Goal: Information Seeking & Learning: Learn about a topic

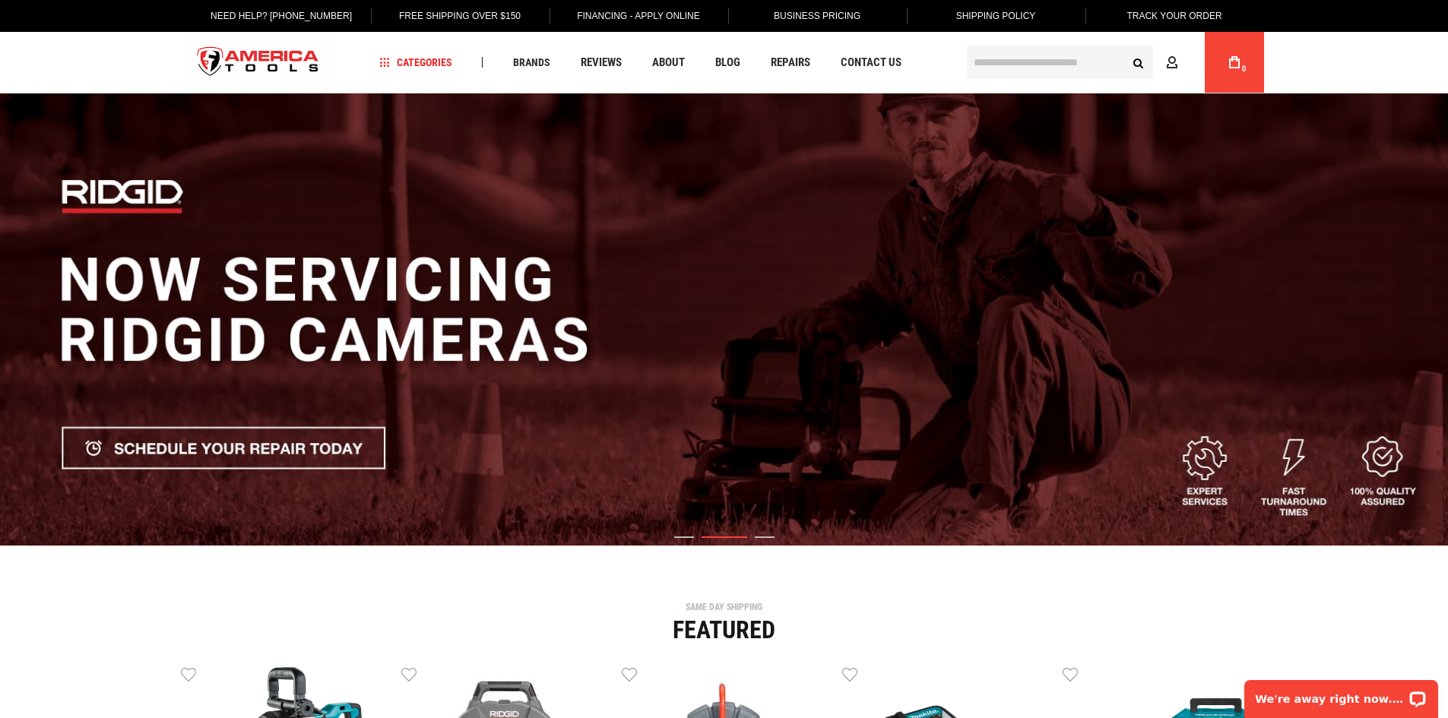
click at [1033, 65] on input "text" at bounding box center [1060, 62] width 186 height 33
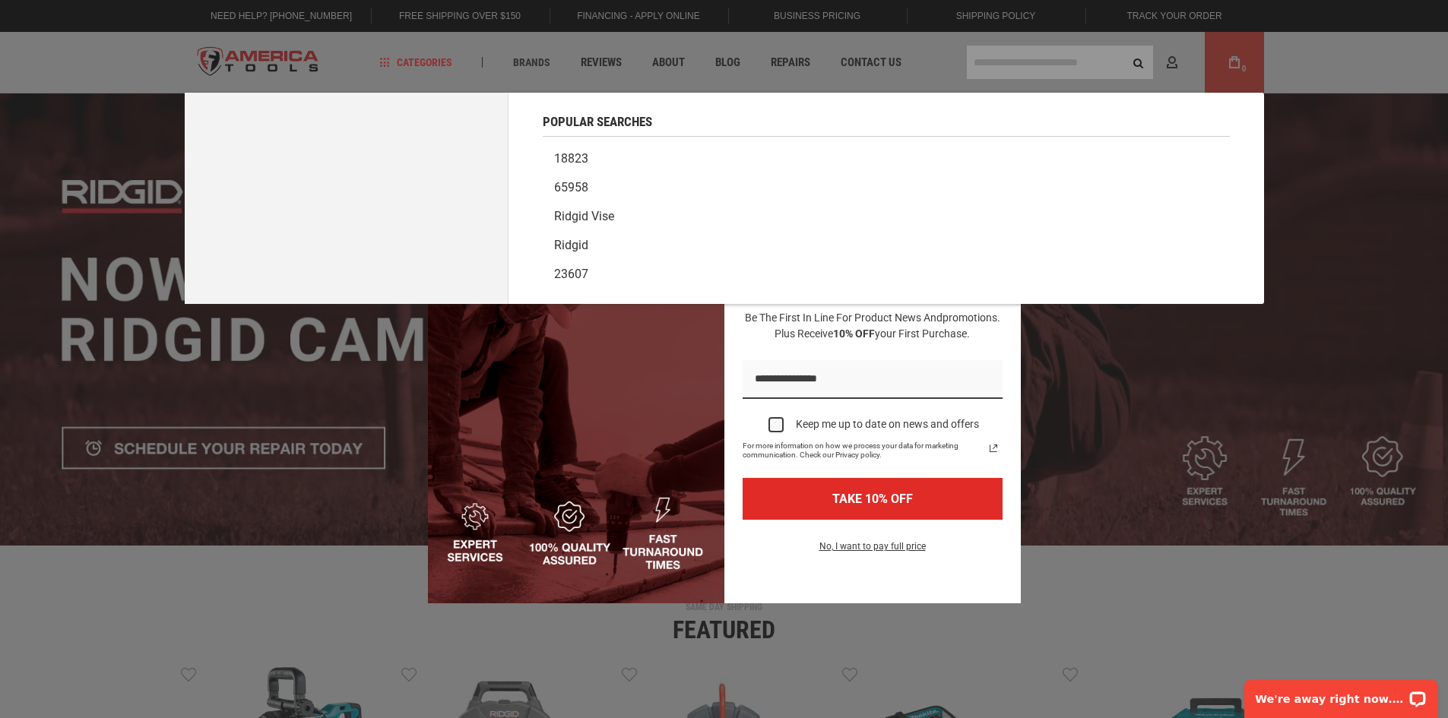
click at [987, 69] on div "Marketing offer form" at bounding box center [724, 359] width 1448 height 718
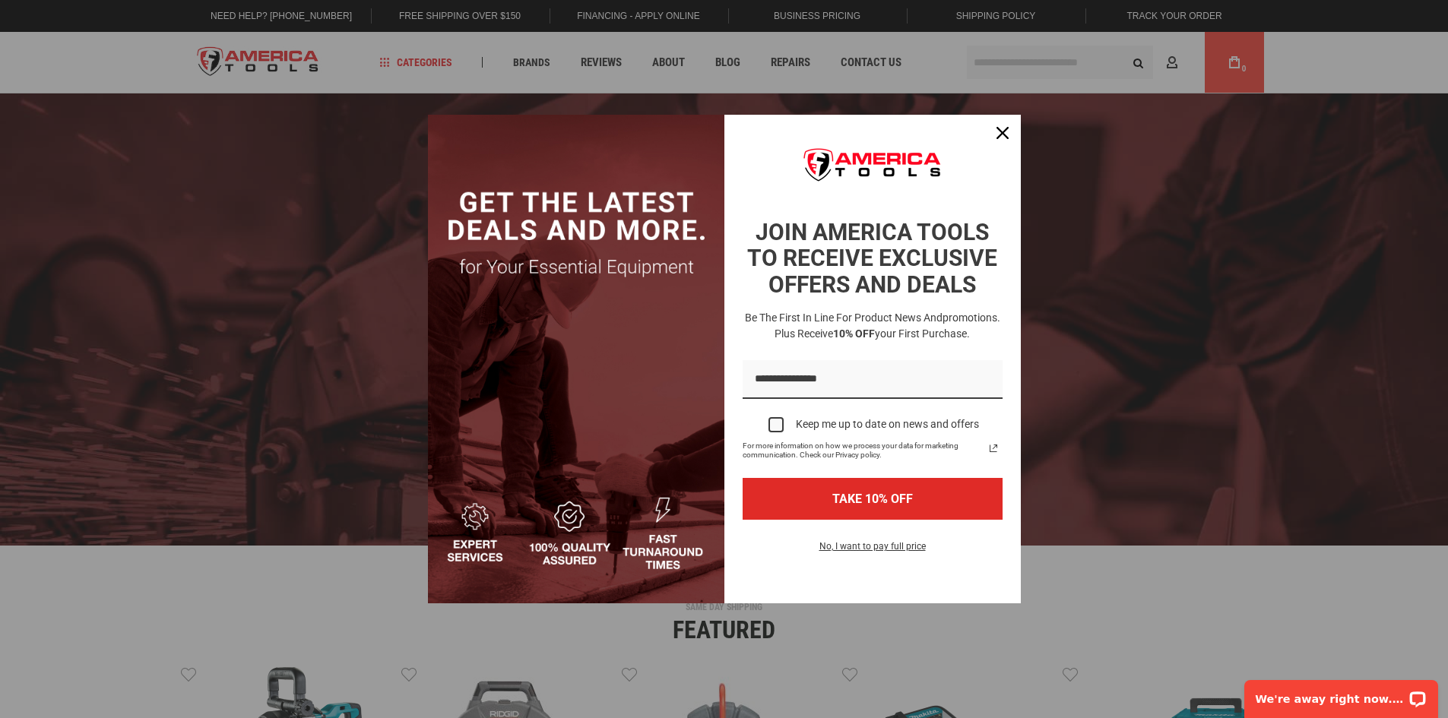
click at [1003, 70] on div "Marketing offer form" at bounding box center [724, 359] width 1448 height 718
drag, startPoint x: 991, startPoint y: 127, endPoint x: 1001, endPoint y: 128, distance: 9.9
click at [991, 128] on div "Close" at bounding box center [1003, 133] width 24 height 24
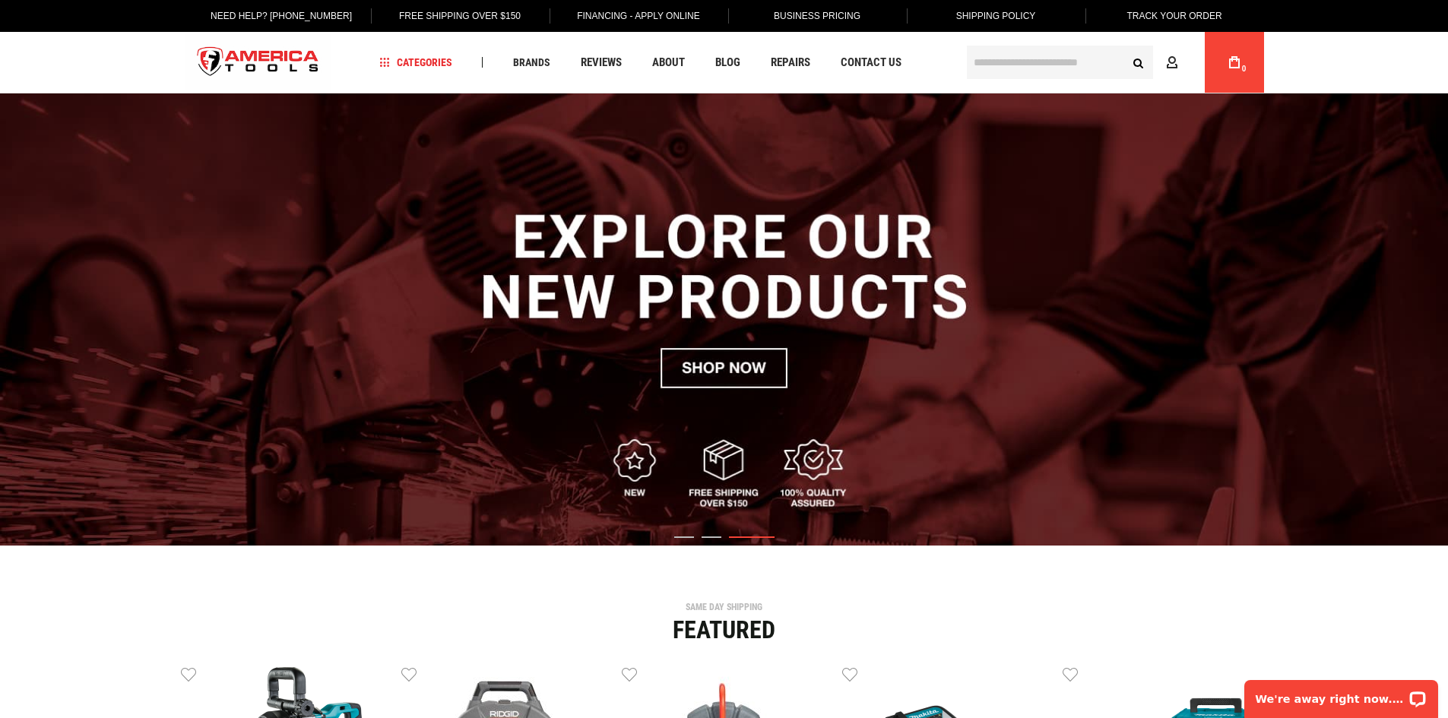
click at [1016, 62] on input "text" at bounding box center [1060, 62] width 186 height 33
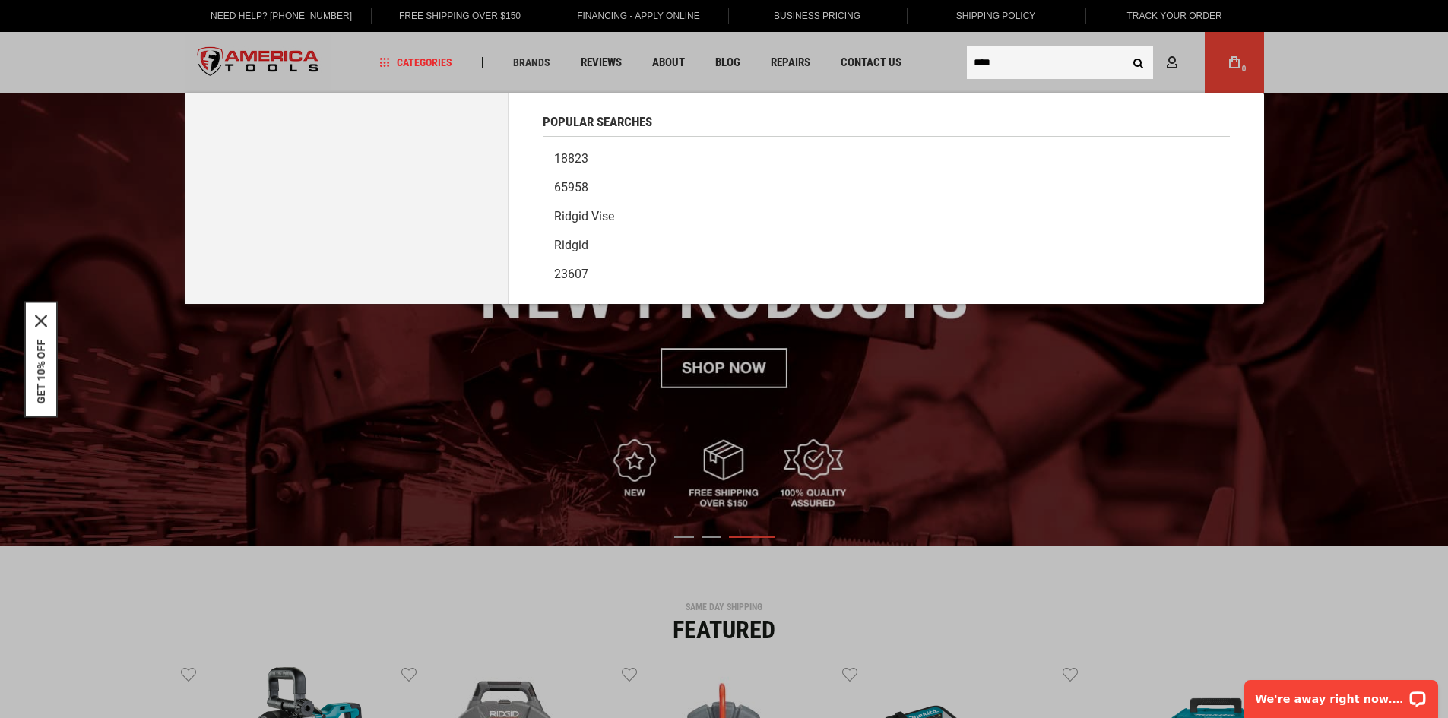
type input "****"
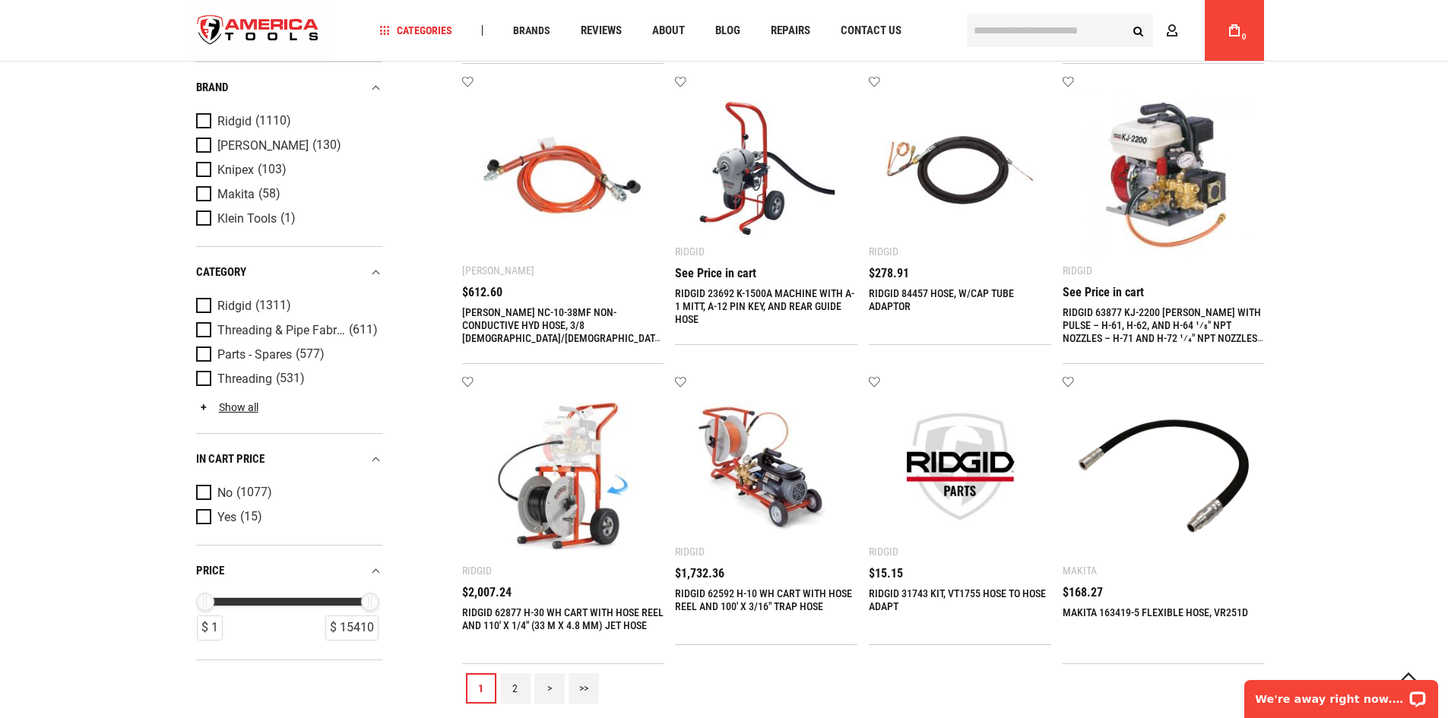
scroll to position [1596, 0]
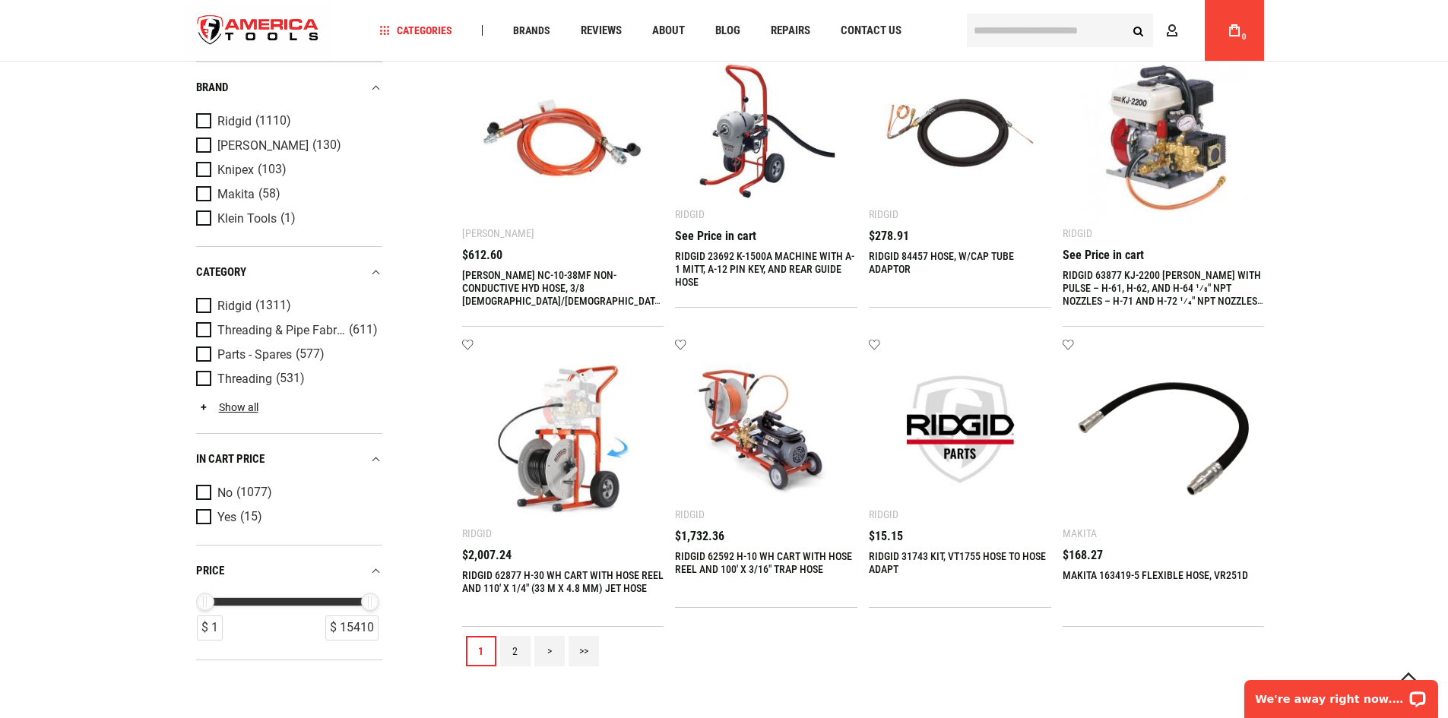
click at [506, 636] on link "2" at bounding box center [515, 651] width 30 height 30
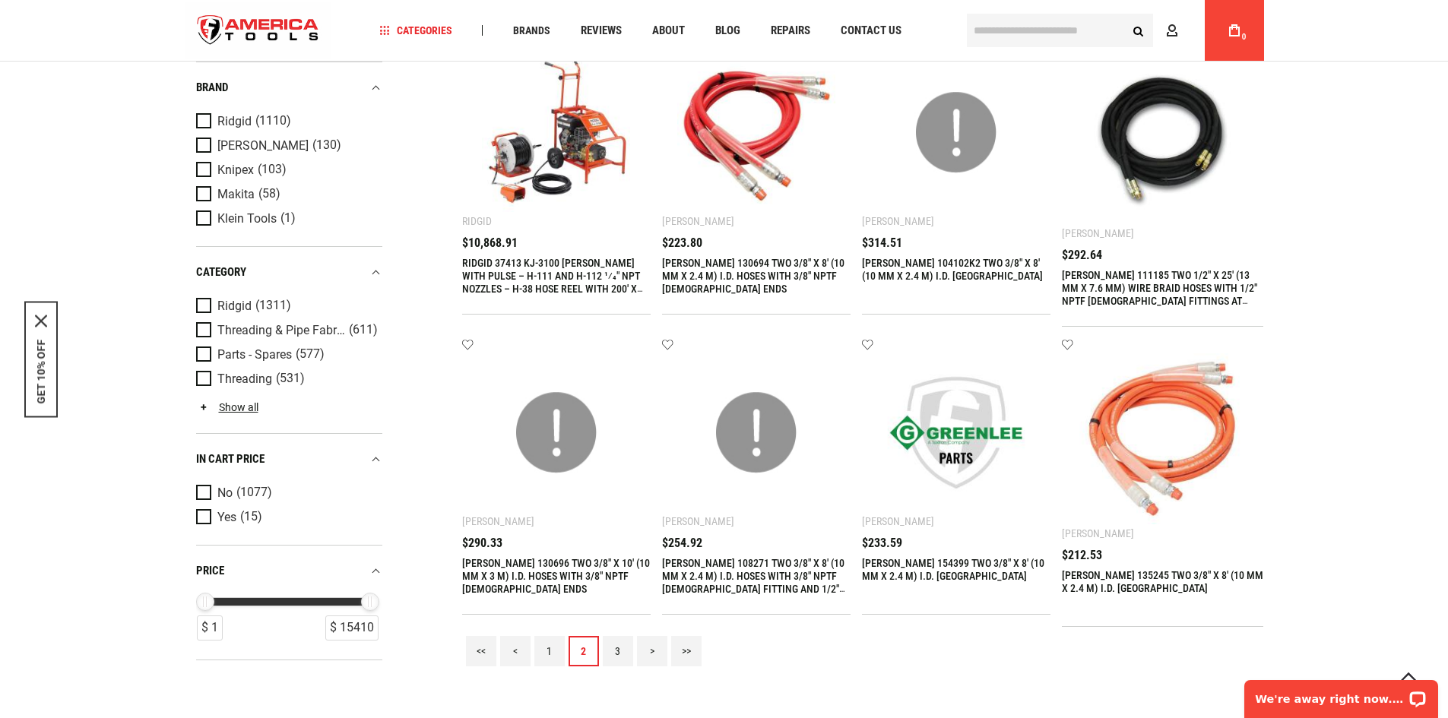
click at [617, 636] on link "3" at bounding box center [618, 651] width 30 height 30
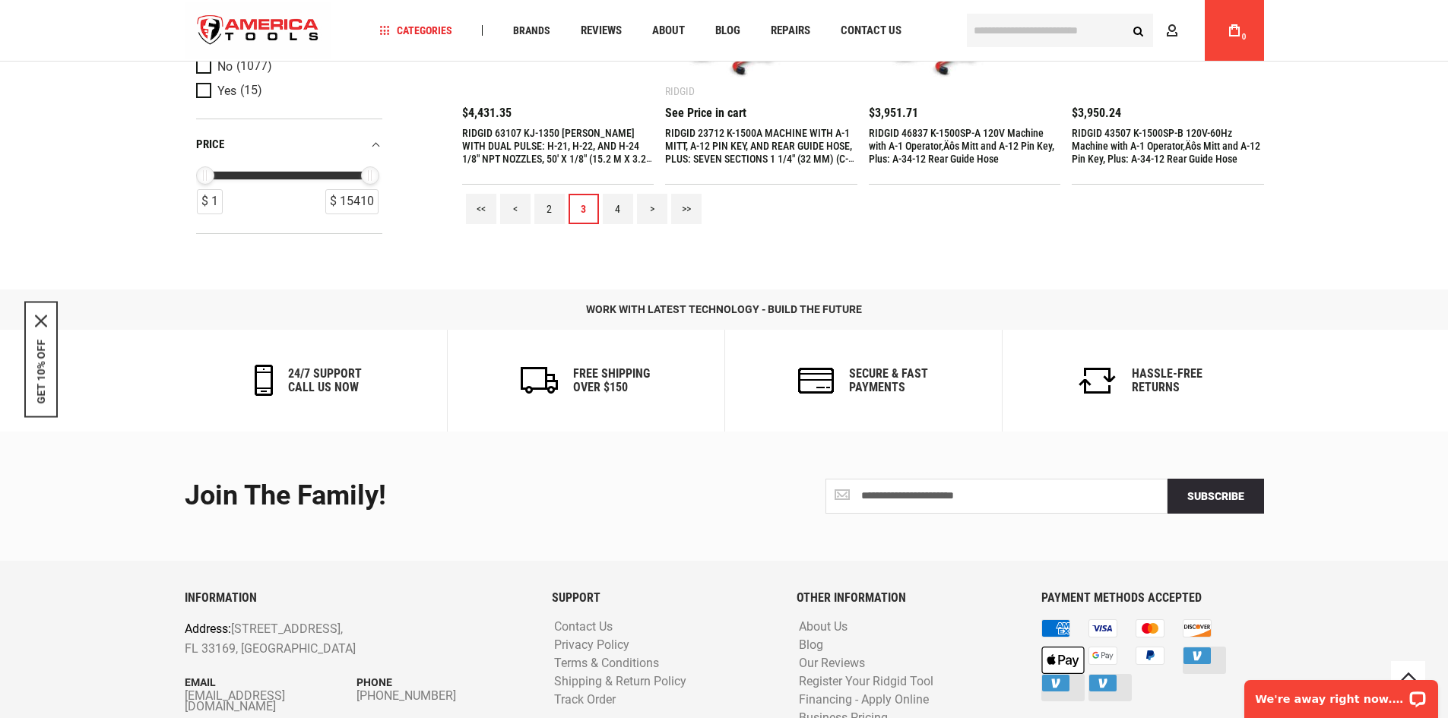
scroll to position [1897, 0]
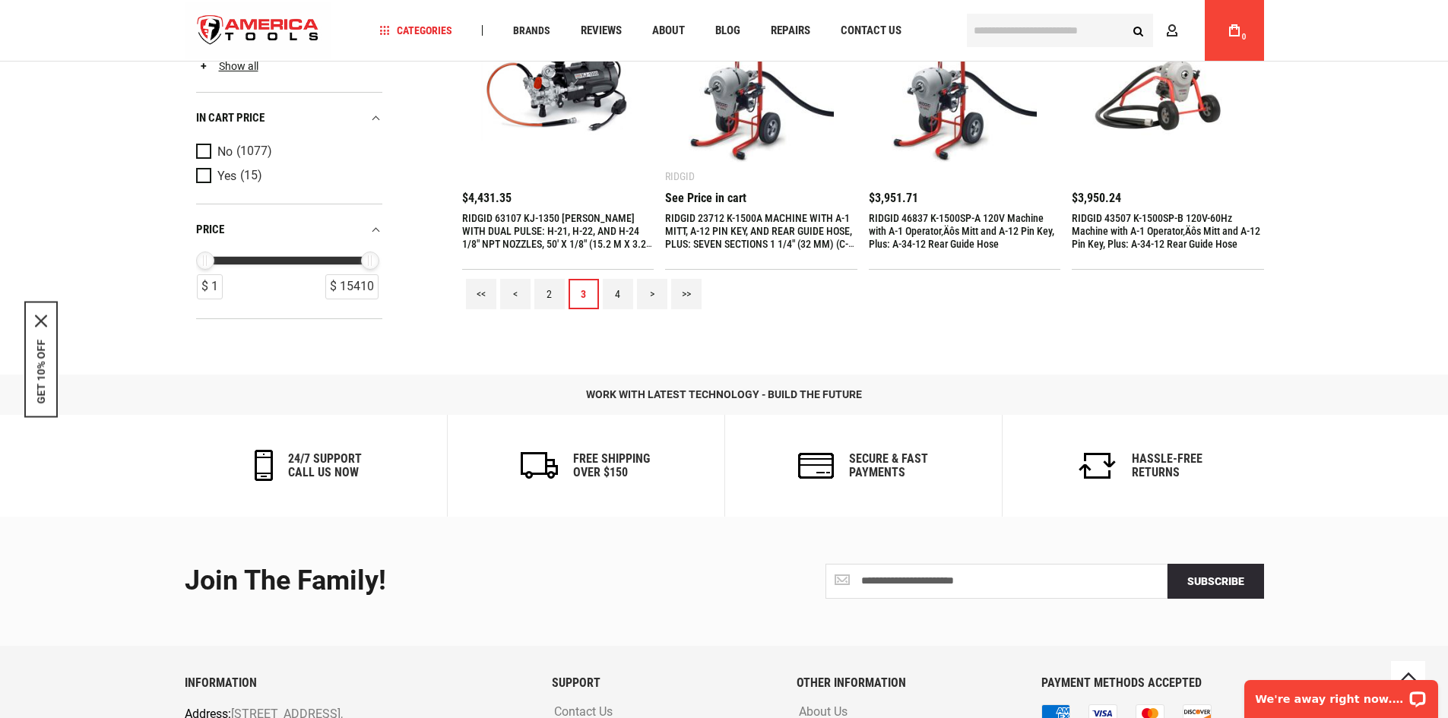
click at [615, 301] on link "4" at bounding box center [618, 294] width 30 height 30
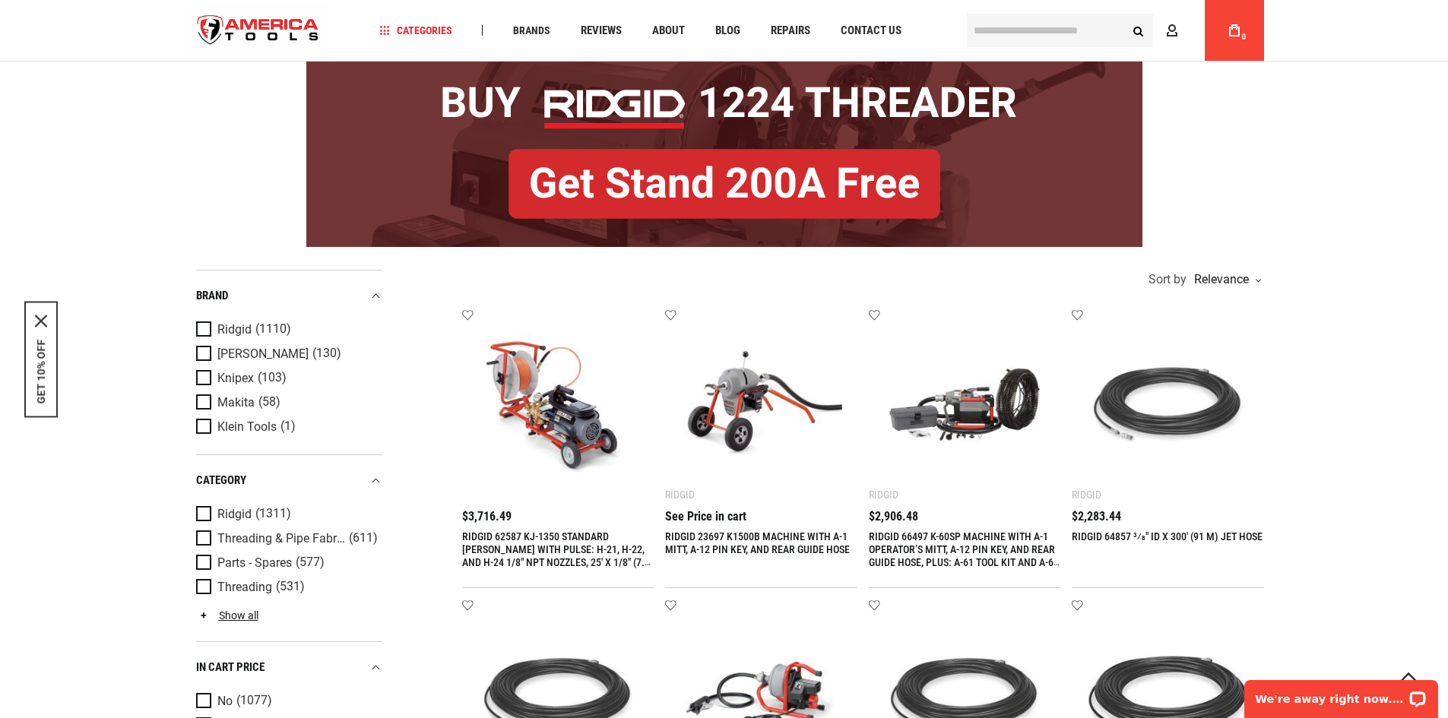
scroll to position [0, 0]
